Goal: Task Accomplishment & Management: Complete application form

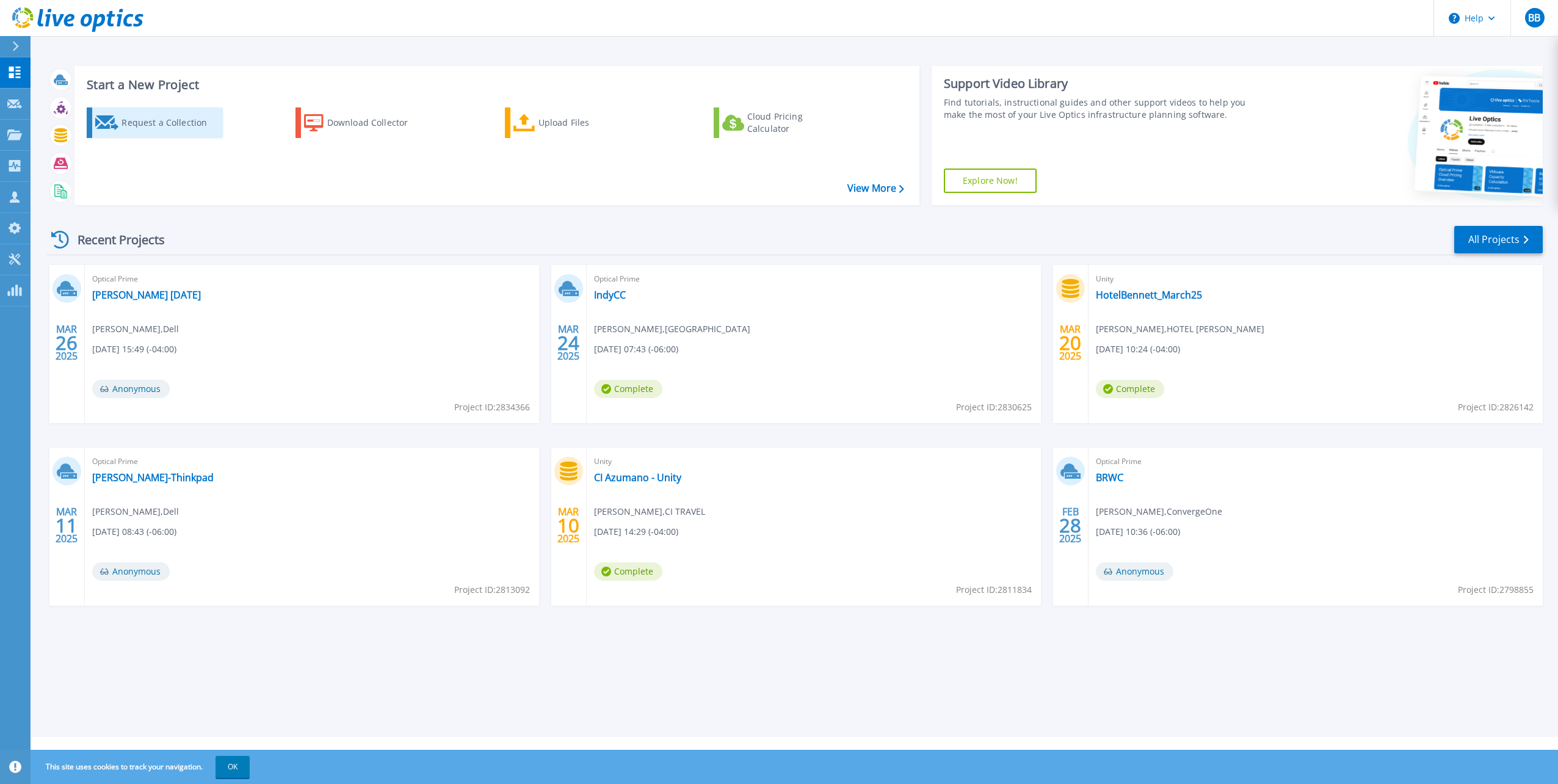
click at [136, 120] on div "Request a Collection" at bounding box center [170, 122] width 98 height 24
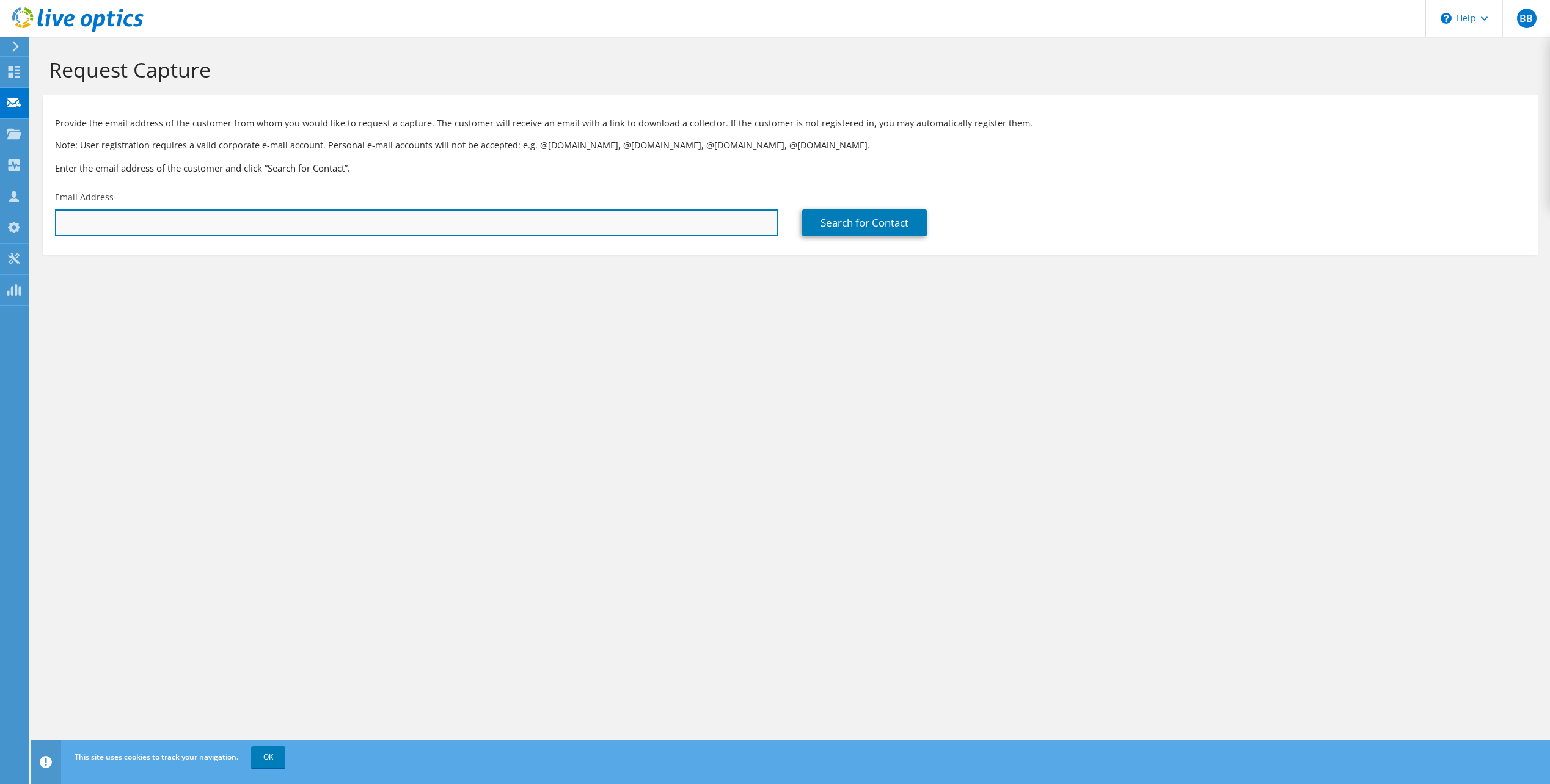
click at [236, 224] on input "text" at bounding box center [416, 223] width 723 height 27
type input "[PERSON_NAME][EMAIL_ADDRESS][DOMAIN_NAME]"
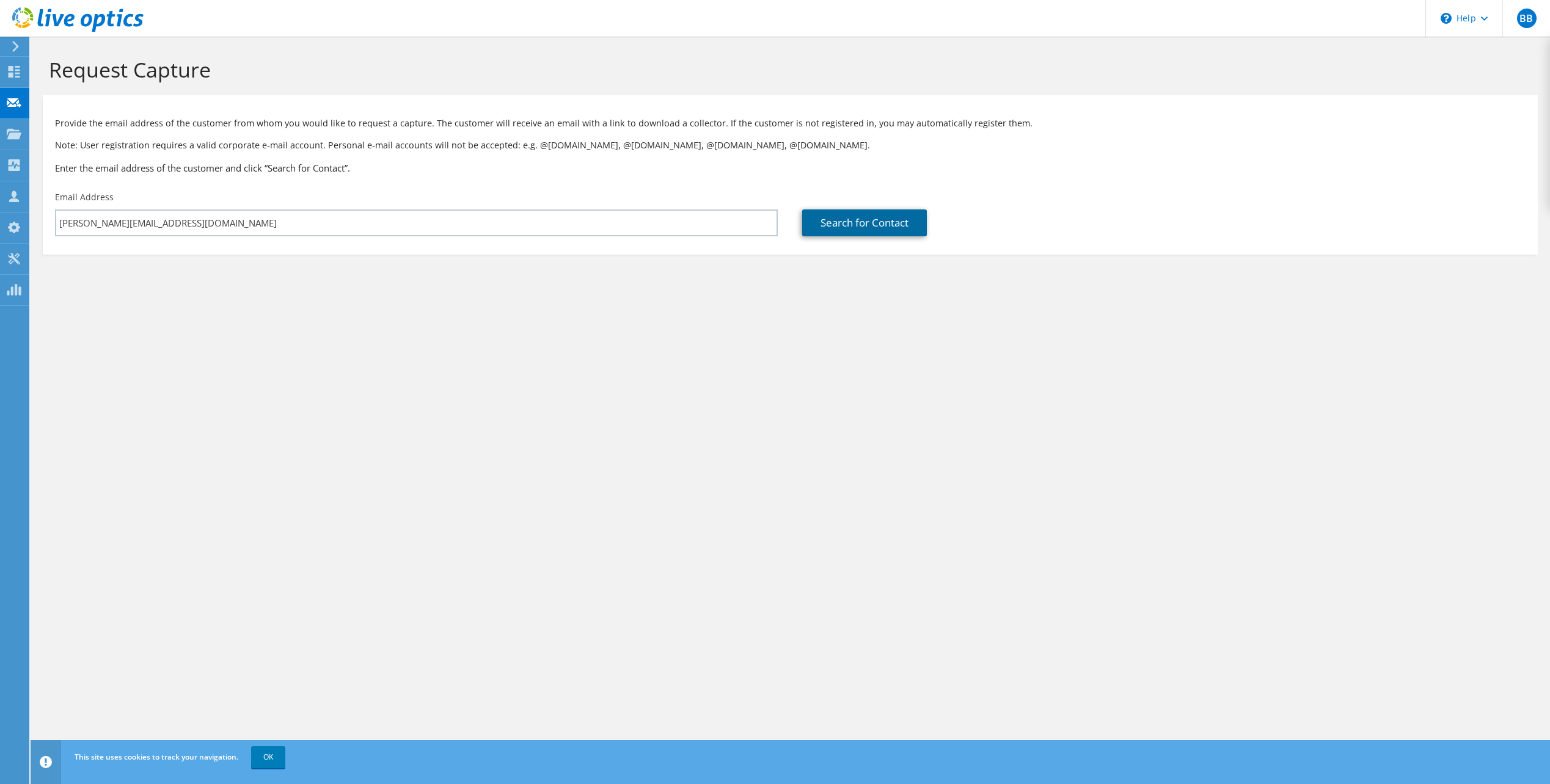
click at [897, 214] on link "Search for Contact" at bounding box center [864, 223] width 124 height 27
type input "INTRUST [GEOGRAPHIC_DATA]"
type input "[PERSON_NAME]"
type input "Lo [PERSON_NAME]"
type input "[GEOGRAPHIC_DATA]"
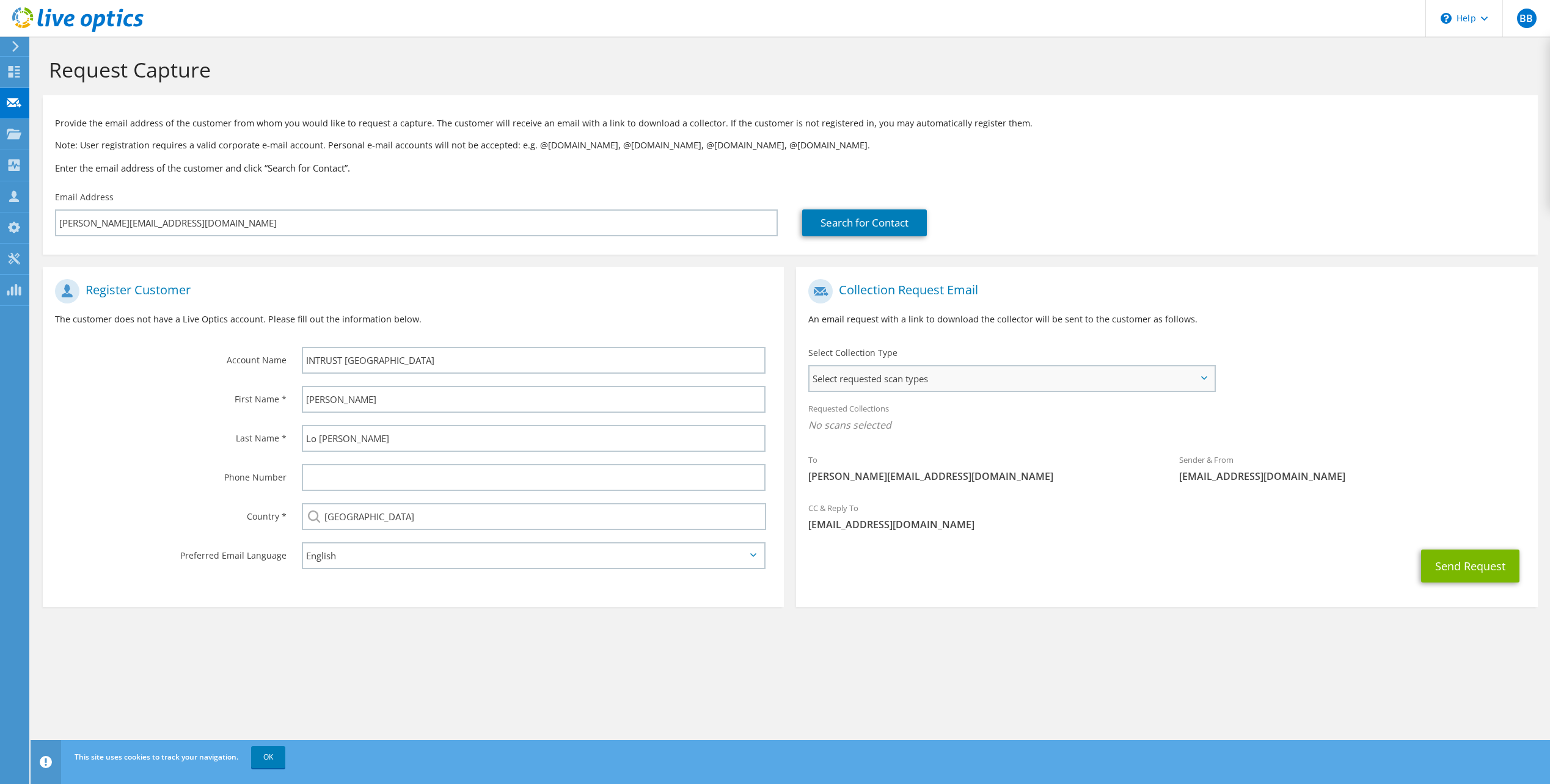
click at [947, 379] on span "Select requested scan types" at bounding box center [1011, 378] width 404 height 24
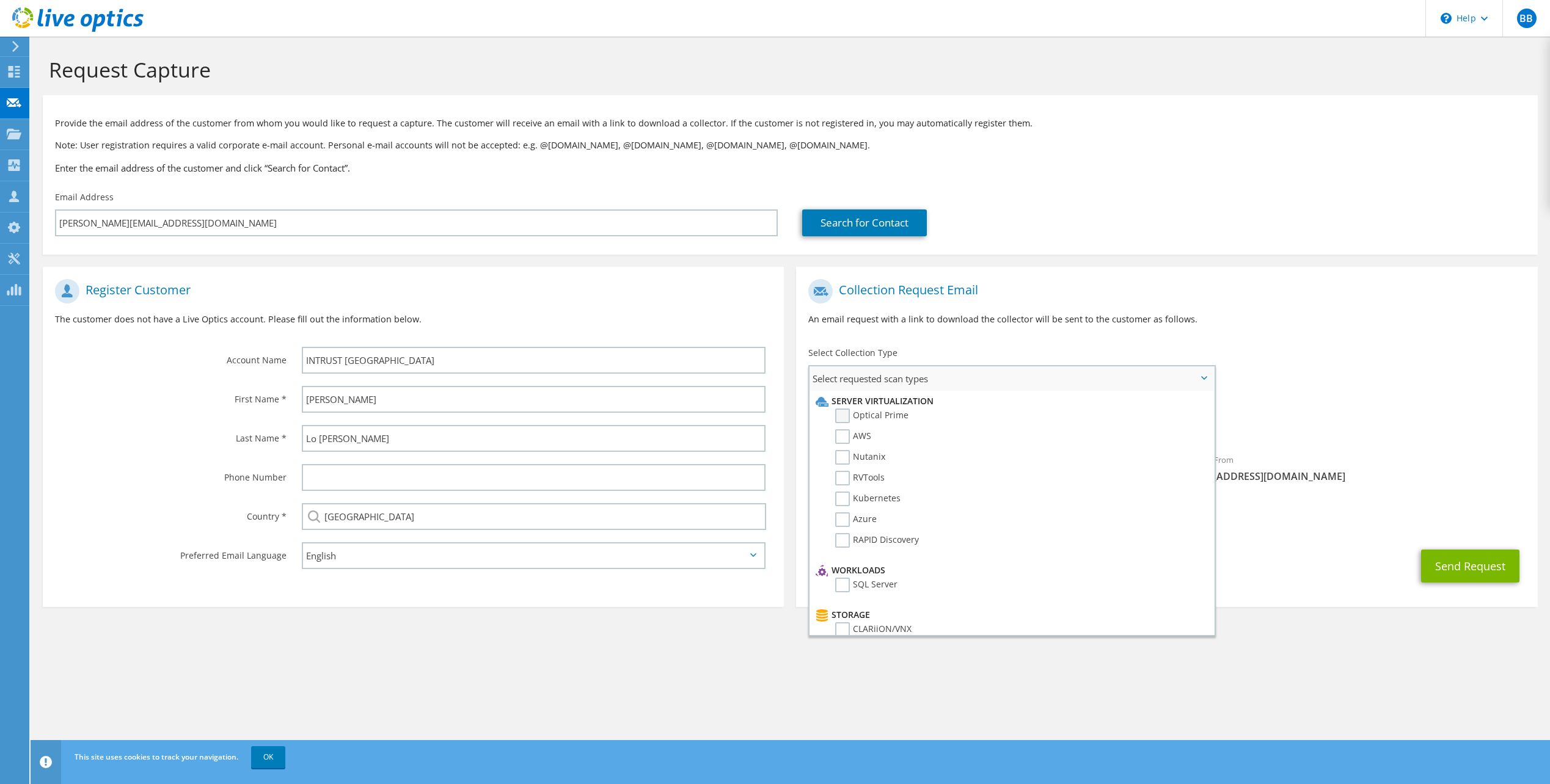
click at [843, 414] on label "Optical Prime" at bounding box center [872, 416] width 74 height 15
click at [0, 0] on input "Optical Prime" at bounding box center [0, 0] width 0 height 0
click at [845, 474] on label "RVTools" at bounding box center [859, 478] width 49 height 15
click at [0, 0] on input "RVTools" at bounding box center [0, 0] width 0 height 0
click at [840, 475] on label "RVTools" at bounding box center [859, 478] width 49 height 15
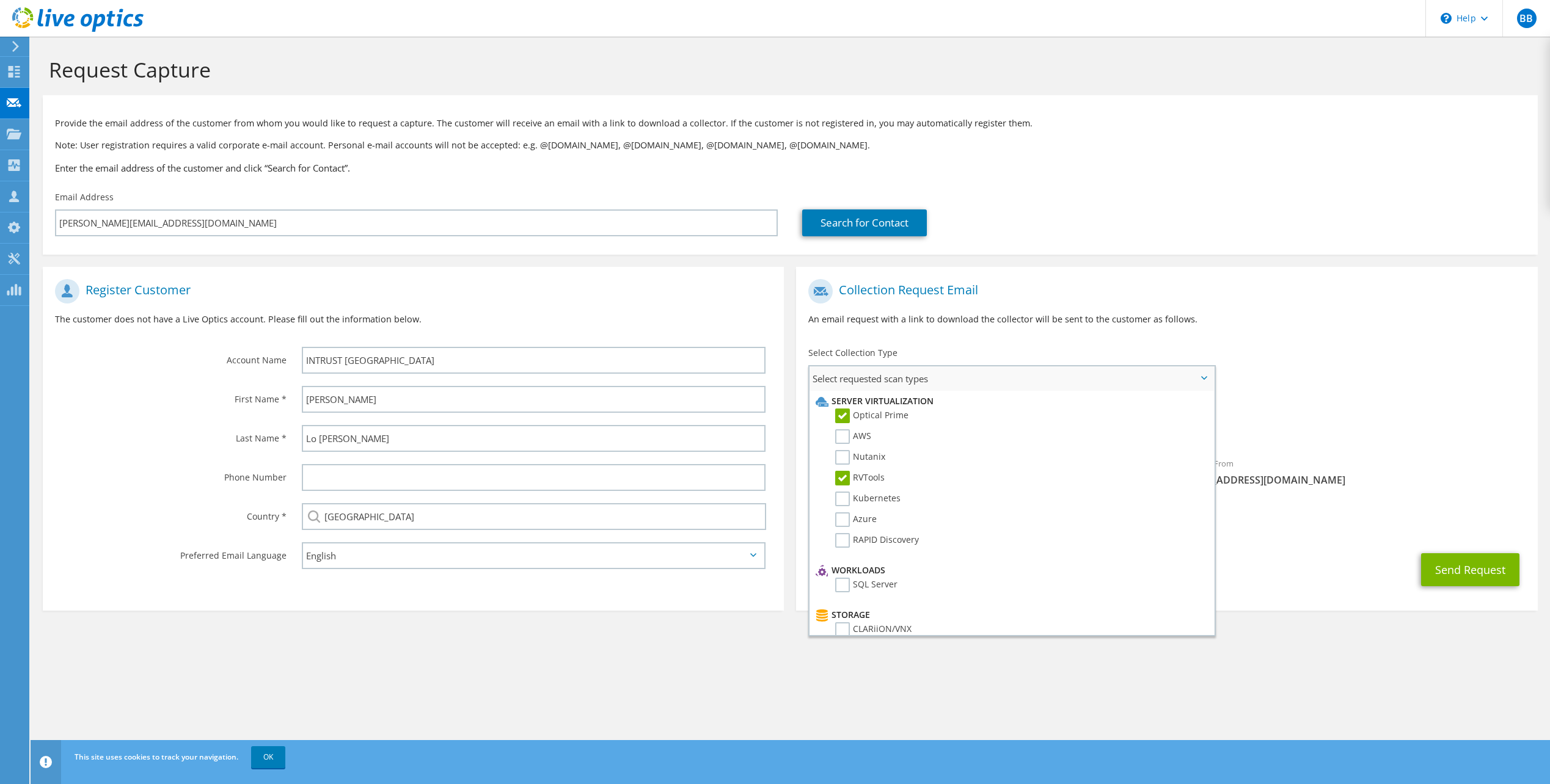
click at [0, 0] on input "RVTools" at bounding box center [0, 0] width 0 height 0
click at [1333, 297] on h1 "Collection Request Email" at bounding box center [1163, 291] width 710 height 24
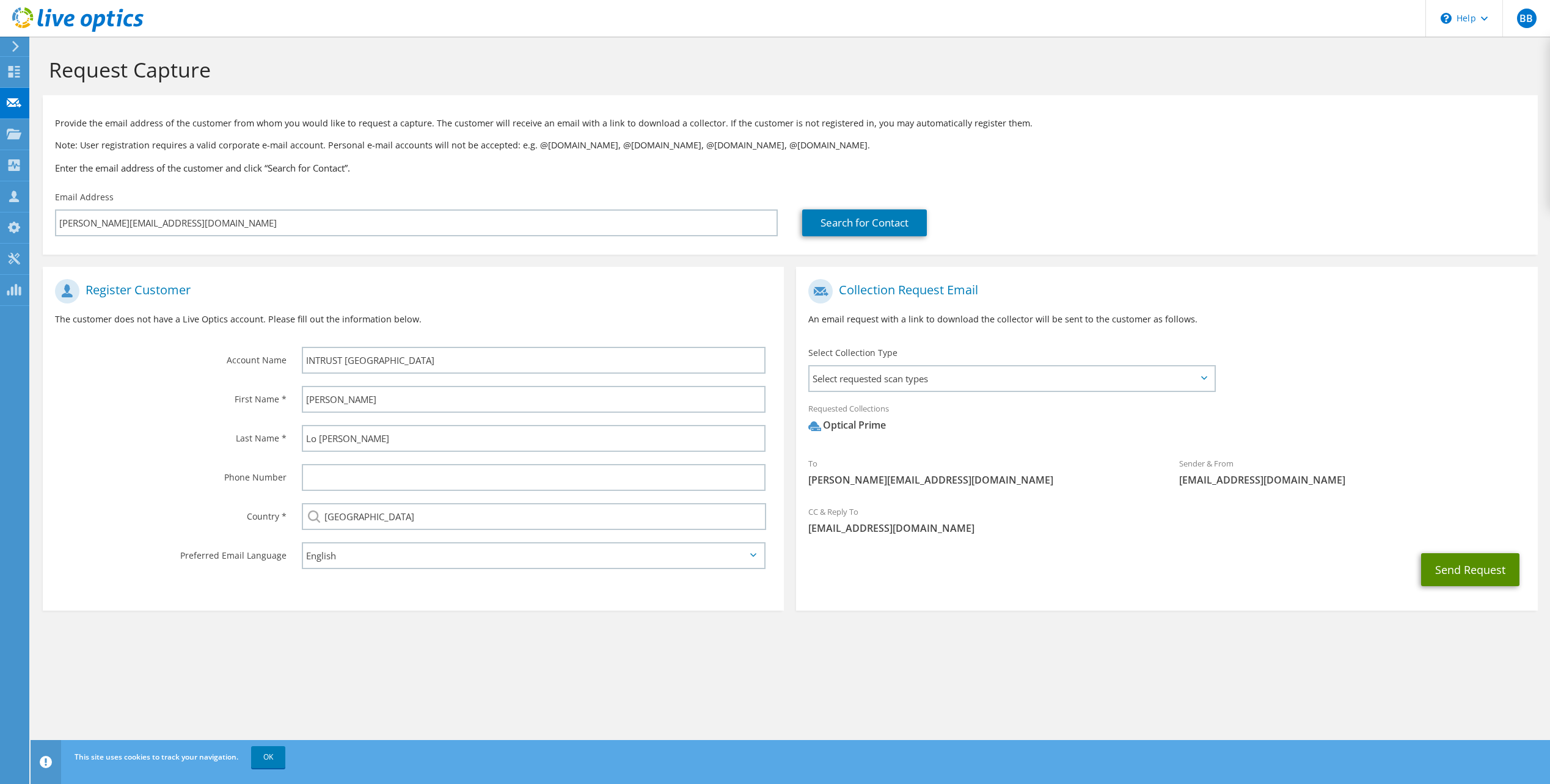
click at [1487, 564] on button "Send Request" at bounding box center [1470, 570] width 99 height 33
